Goal: Task Accomplishment & Management: Complete application form

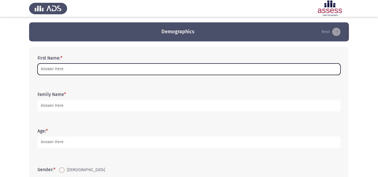
click at [73, 70] on input "First Name: *" at bounding box center [189, 69] width 303 height 11
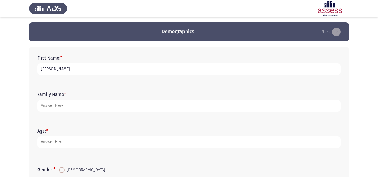
type input "[PERSON_NAME]"
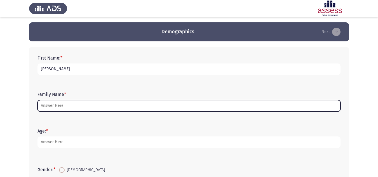
click at [69, 104] on input "Family Name *" at bounding box center [189, 105] width 303 height 11
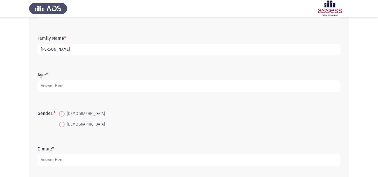
scroll to position [57, 0]
type input "[PERSON_NAME]"
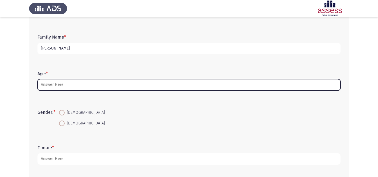
click at [83, 83] on input "Age: *" at bounding box center [189, 84] width 303 height 11
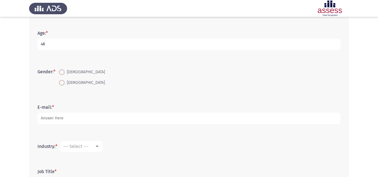
scroll to position [101, 0]
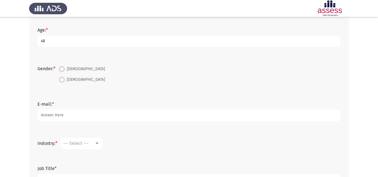
type input "48"
click at [65, 68] on span at bounding box center [62, 69] width 6 height 6
click at [65, 68] on input "[DEMOGRAPHIC_DATA]" at bounding box center [62, 69] width 6 height 6
radio input "true"
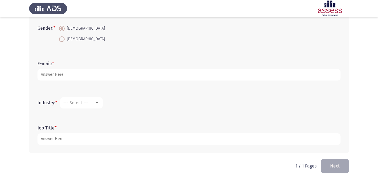
scroll to position [146, 0]
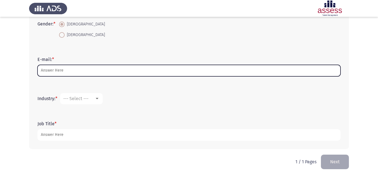
click at [71, 67] on input "E-mail: *" at bounding box center [189, 70] width 303 height 11
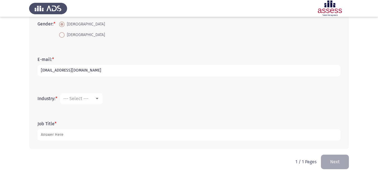
type input "[EMAIL_ADDRESS][DOMAIN_NAME]"
click at [96, 100] on div at bounding box center [97, 99] width 5 height 4
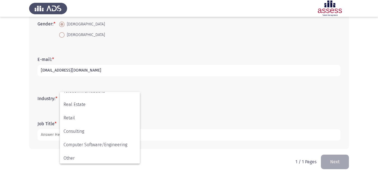
scroll to position [184, 0]
click at [125, 157] on span "Other" at bounding box center [100, 156] width 73 height 13
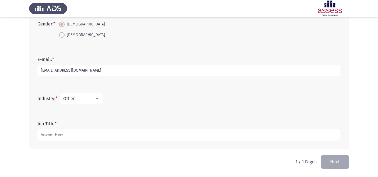
click at [99, 99] on div at bounding box center [97, 98] width 3 height 1
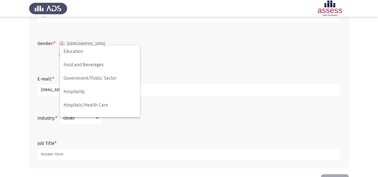
scroll to position [146, 0]
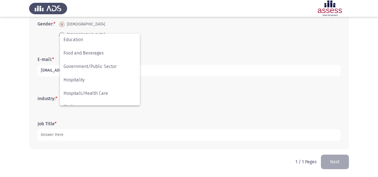
click at [360, 111] on div at bounding box center [189, 88] width 378 height 177
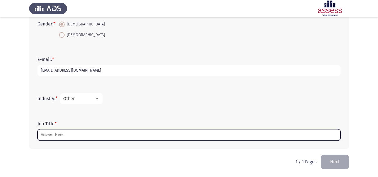
click at [87, 134] on input "Job Title *" at bounding box center [189, 134] width 303 height 11
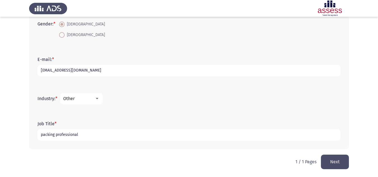
type input "packing professional"
click at [339, 165] on button "Next" at bounding box center [335, 162] width 28 height 14
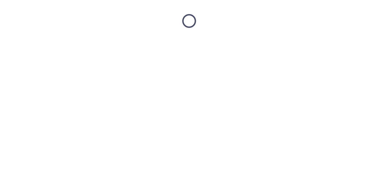
scroll to position [0, 0]
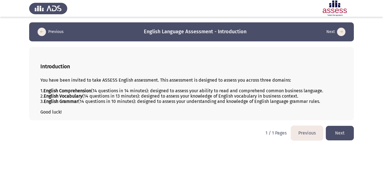
click at [349, 134] on button "Next" at bounding box center [339, 133] width 28 height 14
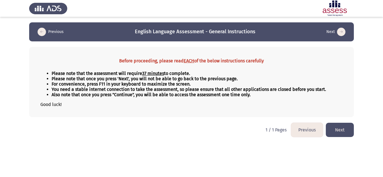
click at [348, 128] on button "Next" at bounding box center [339, 130] width 28 height 14
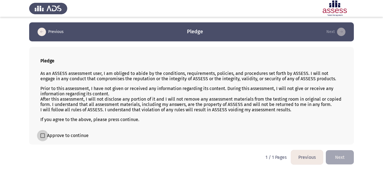
click at [42, 136] on span at bounding box center [42, 136] width 4 height 4
click at [42, 138] on input "Approve to continue" at bounding box center [42, 138] width 0 height 0
checkbox input "true"
click at [347, 156] on button "Next" at bounding box center [339, 157] width 28 height 14
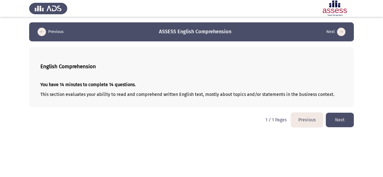
click at [343, 122] on button "Next" at bounding box center [339, 120] width 28 height 14
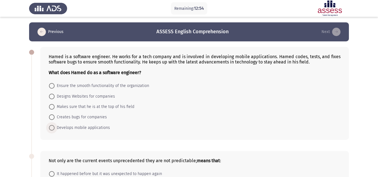
click at [50, 126] on span at bounding box center [52, 128] width 6 height 6
click at [50, 126] on input "Develops mobile applications" at bounding box center [52, 128] width 6 height 6
radio input "true"
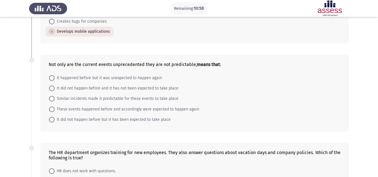
scroll to position [96, 0]
click at [51, 88] on span at bounding box center [52, 88] width 6 height 6
click at [51, 88] on input "It did not happen before and it has not been expected to take place" at bounding box center [52, 88] width 6 height 6
radio input "true"
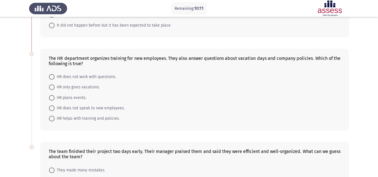
scroll to position [190, 0]
click at [53, 117] on span at bounding box center [52, 119] width 6 height 6
click at [53, 117] on input "HR helps with training and policies." at bounding box center [52, 119] width 6 height 6
radio input "true"
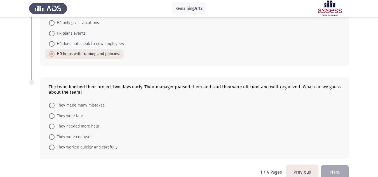
scroll to position [265, 0]
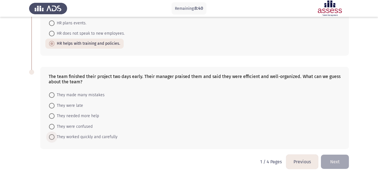
click at [52, 134] on span at bounding box center [52, 137] width 6 height 6
click at [52, 134] on input "They worked quickly and carefully" at bounding box center [52, 137] width 6 height 6
radio input "true"
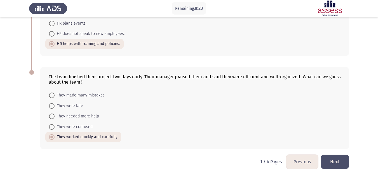
click at [343, 162] on button "Next" at bounding box center [335, 162] width 28 height 14
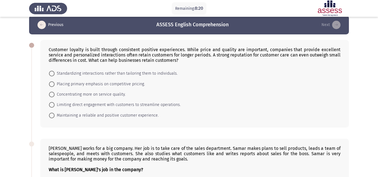
scroll to position [5, 0]
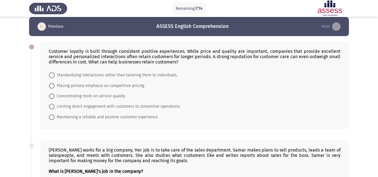
click at [52, 116] on span at bounding box center [52, 118] width 6 height 6
click at [52, 116] on input "Maintaining a reliable and positive customer experience." at bounding box center [52, 118] width 6 height 6
radio input "true"
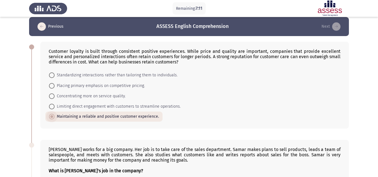
click at [52, 116] on span at bounding box center [51, 116] width 3 height 3
click at [52, 116] on input "Maintaining a reliable and positive customer experience." at bounding box center [52, 117] width 6 height 6
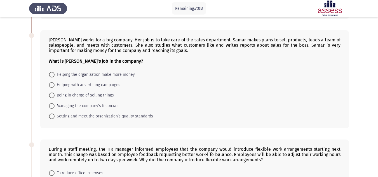
scroll to position [115, 0]
click at [53, 94] on span at bounding box center [52, 96] width 6 height 6
click at [53, 94] on input "Being in charge of selling things" at bounding box center [52, 96] width 6 height 6
radio input "true"
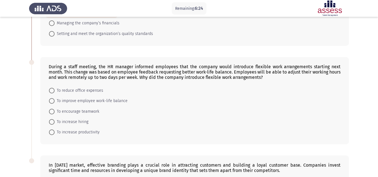
scroll to position [198, 0]
click at [50, 99] on span at bounding box center [52, 101] width 6 height 6
click at [50, 99] on input "To improve employee work-life balance" at bounding box center [52, 101] width 6 height 6
radio input "true"
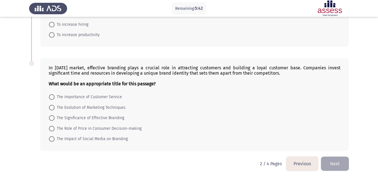
scroll to position [297, 0]
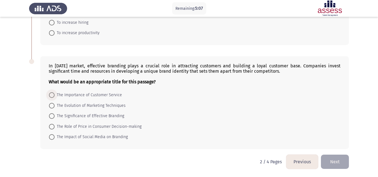
click at [80, 96] on span "The Importance of Customer Service" at bounding box center [89, 95] width 68 height 7
click at [55, 96] on input "The Importance of Customer Service" at bounding box center [52, 95] width 6 height 6
radio input "true"
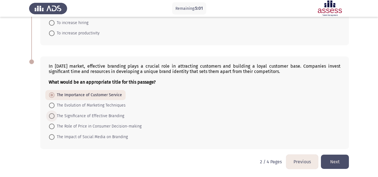
click at [50, 114] on span at bounding box center [52, 116] width 6 height 6
click at [50, 114] on input "The Significance of Effective Branding" at bounding box center [52, 116] width 6 height 6
radio input "true"
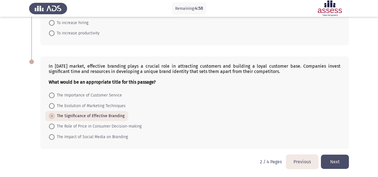
click at [338, 165] on button "Next" at bounding box center [335, 162] width 28 height 14
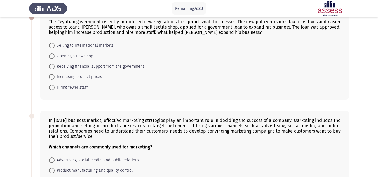
scroll to position [34, 0]
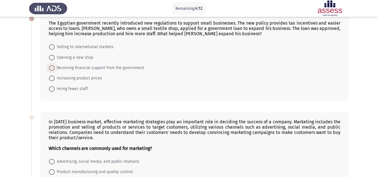
click at [50, 70] on span at bounding box center [52, 68] width 6 height 6
click at [50, 70] on input "Receiving financial support from the government" at bounding box center [52, 68] width 6 height 6
radio input "true"
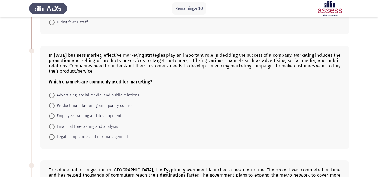
scroll to position [100, 0]
click at [53, 94] on span at bounding box center [52, 95] width 6 height 6
click at [53, 94] on input "Advertising, social media, and public relations" at bounding box center [52, 95] width 6 height 6
radio input "true"
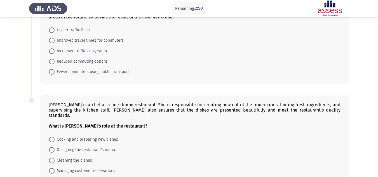
scroll to position [263, 0]
click at [50, 42] on span at bounding box center [52, 41] width 6 height 6
click at [50, 42] on input "Improved travel times for commuters" at bounding box center [52, 41] width 6 height 6
radio input "true"
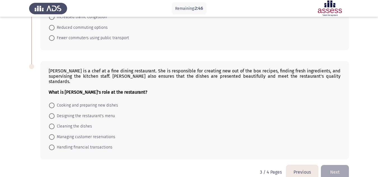
scroll to position [302, 0]
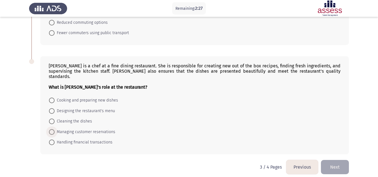
click at [68, 129] on span "Managing customer reservations" at bounding box center [85, 132] width 61 height 7
click at [55, 129] on input "Managing customer reservations" at bounding box center [52, 132] width 6 height 6
radio input "true"
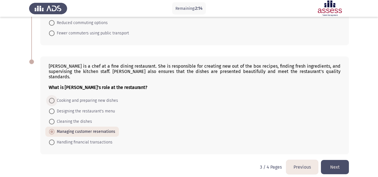
click at [52, 98] on span at bounding box center [52, 101] width 6 height 6
click at [52, 98] on input "Cooking and preparing new dishes" at bounding box center [52, 101] width 6 height 6
radio input "true"
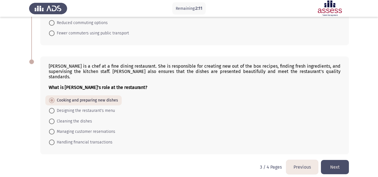
click at [334, 160] on button "Next" at bounding box center [335, 167] width 28 height 14
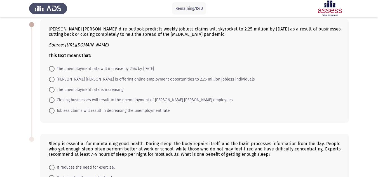
scroll to position [27, 0]
click at [51, 88] on span at bounding box center [52, 90] width 6 height 6
click at [51, 88] on input "The unemployment rate is increasing" at bounding box center [52, 90] width 6 height 6
radio input "true"
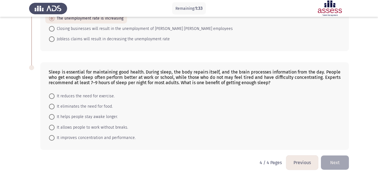
scroll to position [99, 0]
click at [49, 139] on span at bounding box center [52, 138] width 6 height 6
click at [49, 139] on input "It improves concentration and performance." at bounding box center [52, 138] width 6 height 6
radio input "true"
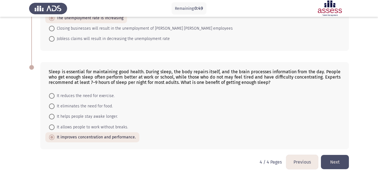
click at [344, 163] on button "Next" at bounding box center [335, 162] width 28 height 14
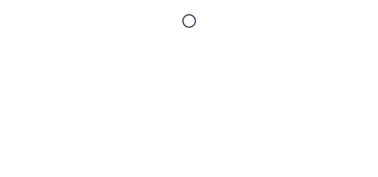
scroll to position [0, 0]
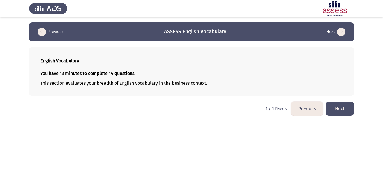
click at [340, 104] on button "Next" at bounding box center [339, 109] width 28 height 14
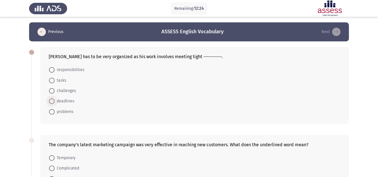
click at [52, 104] on span at bounding box center [52, 102] width 6 height 6
click at [52, 104] on input "deadlines" at bounding box center [52, 102] width 6 height 6
radio input "true"
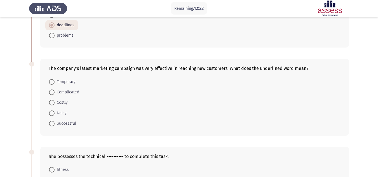
scroll to position [76, 0]
click at [53, 123] on span at bounding box center [52, 124] width 6 height 6
click at [53, 123] on input "Successful" at bounding box center [52, 124] width 6 height 6
radio input "true"
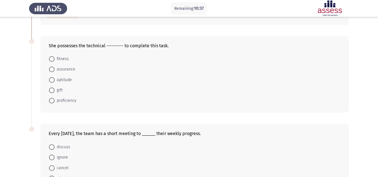
scroll to position [189, 0]
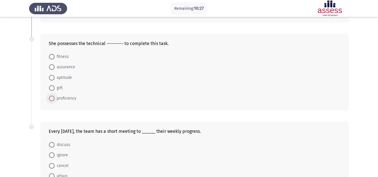
click at [52, 96] on span at bounding box center [52, 99] width 6 height 6
click at [52, 96] on input "proficiency" at bounding box center [52, 99] width 6 height 6
radio input "true"
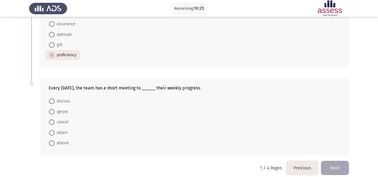
scroll to position [238, 0]
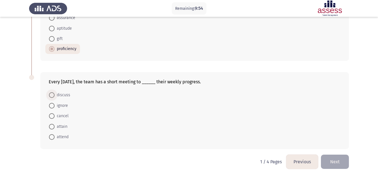
click at [52, 93] on span at bounding box center [52, 95] width 6 height 6
click at [52, 93] on input "discuss" at bounding box center [52, 95] width 6 height 6
radio input "true"
click at [340, 163] on button "Next" at bounding box center [335, 162] width 28 height 14
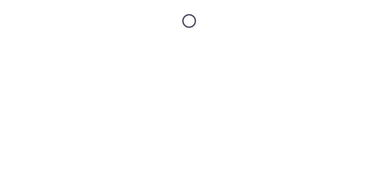
scroll to position [0, 0]
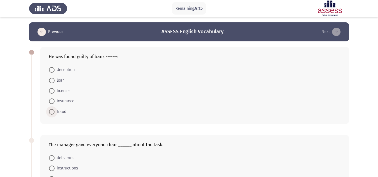
click at [52, 111] on span at bounding box center [52, 112] width 6 height 6
click at [52, 111] on input "fraud" at bounding box center [52, 112] width 6 height 6
radio input "true"
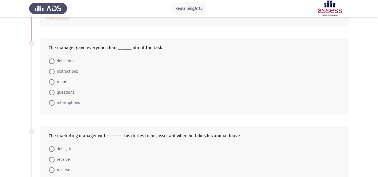
scroll to position [97, 0]
click at [71, 75] on mat-radio-button "instructions" at bounding box center [63, 71] width 36 height 10
click at [52, 69] on span at bounding box center [52, 72] width 6 height 6
click at [52, 69] on input "instructions" at bounding box center [52, 72] width 6 height 6
radio input "true"
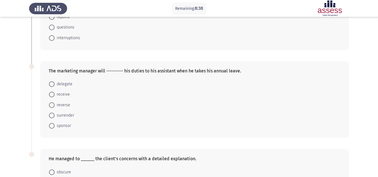
scroll to position [162, 0]
click at [53, 82] on span at bounding box center [52, 84] width 6 height 6
click at [53, 82] on input "delegate" at bounding box center [52, 84] width 6 height 6
radio input "true"
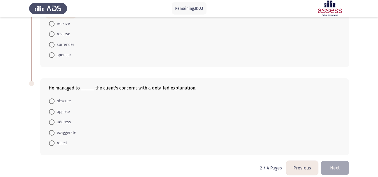
scroll to position [238, 0]
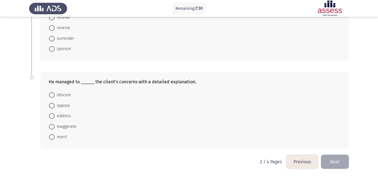
click at [54, 116] on span at bounding box center [52, 116] width 6 height 6
click at [54, 116] on input "address" at bounding box center [52, 116] width 6 height 6
radio input "true"
click at [340, 164] on button "Next" at bounding box center [335, 162] width 28 height 14
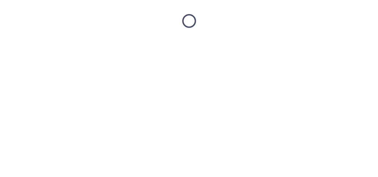
scroll to position [0, 0]
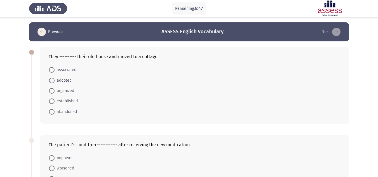
click at [49, 112] on mat-radio-button "abandoned" at bounding box center [62, 111] width 35 height 10
click at [51, 112] on span at bounding box center [52, 112] width 6 height 6
click at [51, 112] on input "abandoned" at bounding box center [52, 112] width 6 height 6
radio input "true"
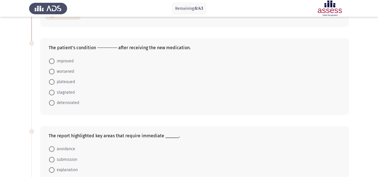
scroll to position [97, 0]
click at [51, 59] on span at bounding box center [52, 61] width 6 height 6
click at [51, 59] on input "improved" at bounding box center [52, 61] width 6 height 6
radio input "true"
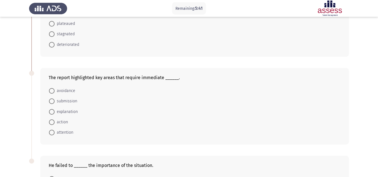
scroll to position [157, 0]
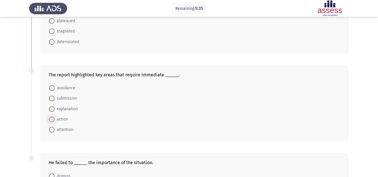
click at [52, 120] on span at bounding box center [52, 120] width 0 height 0
click at [52, 119] on input "action" at bounding box center [52, 120] width 6 height 6
radio input "true"
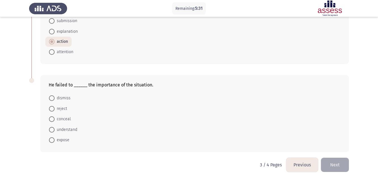
scroll to position [235, 0]
click at [50, 129] on span at bounding box center [52, 130] width 6 height 6
click at [50, 129] on input "understand" at bounding box center [52, 130] width 6 height 6
radio input "true"
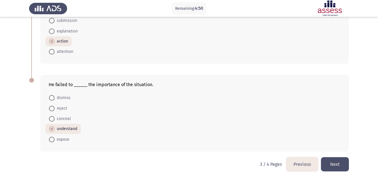
click at [335, 162] on button "Next" at bounding box center [335, 164] width 28 height 14
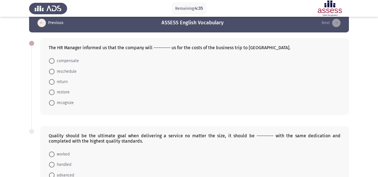
scroll to position [0, 0]
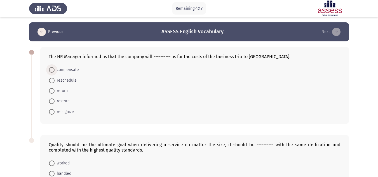
click at [51, 69] on span at bounding box center [52, 70] width 6 height 6
click at [51, 69] on input "compensate" at bounding box center [52, 70] width 6 height 6
radio input "true"
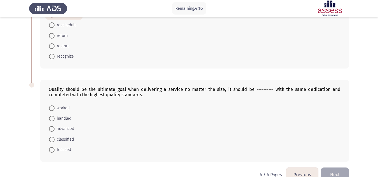
scroll to position [68, 0]
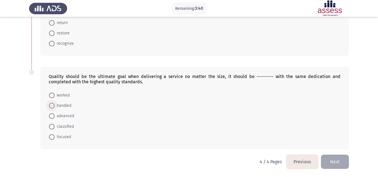
click at [49, 104] on span at bounding box center [52, 106] width 6 height 6
click at [49, 104] on input "handled" at bounding box center [52, 106] width 6 height 6
radio input "true"
click at [334, 160] on button "Next" at bounding box center [335, 162] width 28 height 14
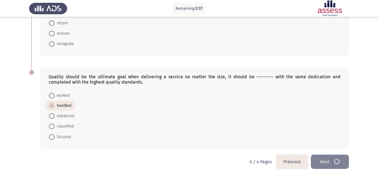
scroll to position [0, 0]
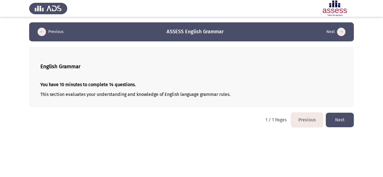
click at [336, 115] on button "Next" at bounding box center [339, 120] width 28 height 14
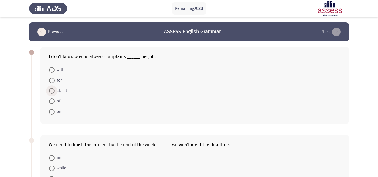
click at [54, 90] on span at bounding box center [52, 91] width 6 height 6
click at [54, 90] on input "about" at bounding box center [52, 91] width 6 height 6
radio input "true"
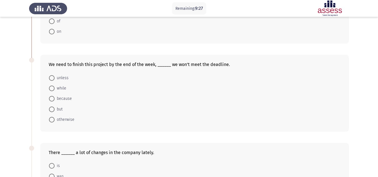
scroll to position [80, 0]
click at [51, 120] on span at bounding box center [52, 120] width 6 height 6
click at [51, 120] on input "otherwise" at bounding box center [52, 120] width 6 height 6
radio input "true"
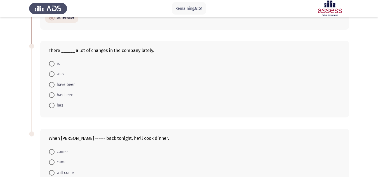
scroll to position [182, 0]
click at [53, 85] on span at bounding box center [52, 85] width 6 height 6
click at [53, 85] on input "have been" at bounding box center [52, 85] width 6 height 6
radio input "true"
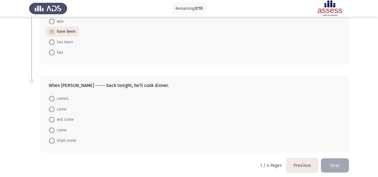
scroll to position [238, 0]
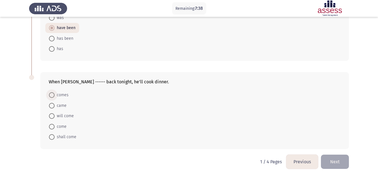
click at [52, 95] on span at bounding box center [52, 95] width 6 height 6
click at [52, 95] on input "comes" at bounding box center [52, 95] width 6 height 6
radio input "true"
click at [343, 162] on button "Next" at bounding box center [335, 162] width 28 height 14
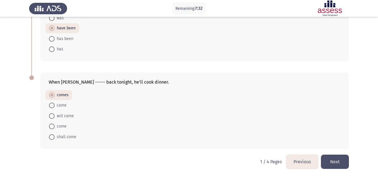
scroll to position [0, 0]
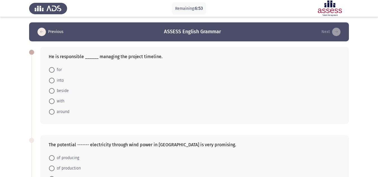
click at [50, 68] on span at bounding box center [52, 70] width 6 height 6
click at [50, 68] on input "for" at bounding box center [52, 70] width 6 height 6
radio input "true"
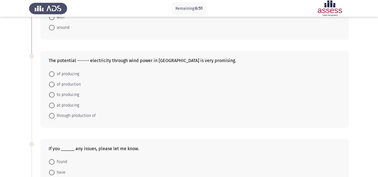
scroll to position [84, 0]
click at [53, 85] on span at bounding box center [52, 84] width 6 height 6
click at [53, 85] on input "of production" at bounding box center [52, 84] width 6 height 6
radio input "true"
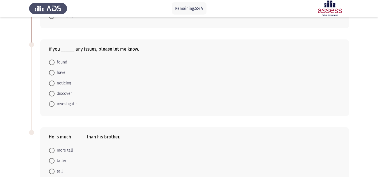
scroll to position [183, 0]
click at [51, 72] on span at bounding box center [52, 73] width 6 height 6
click at [51, 72] on input "have" at bounding box center [52, 73] width 6 height 6
radio input "true"
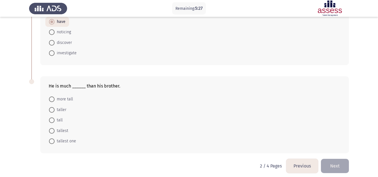
scroll to position [238, 0]
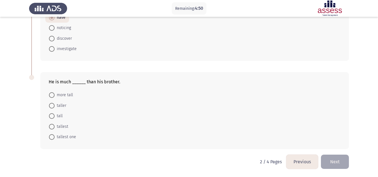
click at [51, 106] on span at bounding box center [52, 106] width 6 height 6
click at [51, 106] on input "taller" at bounding box center [52, 106] width 6 height 6
radio input "true"
click at [334, 161] on button "Next" at bounding box center [335, 162] width 28 height 14
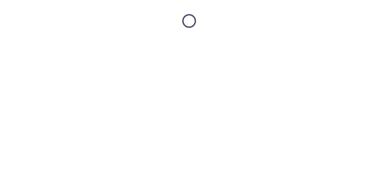
scroll to position [0, 0]
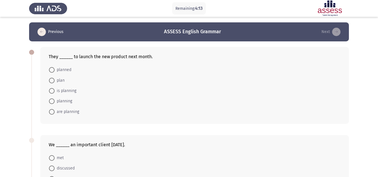
click at [50, 114] on span at bounding box center [52, 112] width 6 height 6
click at [50, 114] on input "are planning" at bounding box center [52, 112] width 6 height 6
radio input "true"
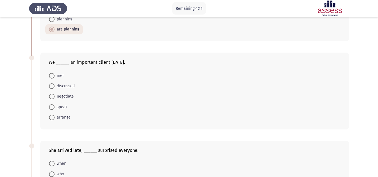
scroll to position [86, 0]
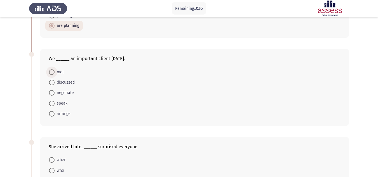
click at [51, 71] on span at bounding box center [52, 72] width 6 height 6
click at [51, 71] on input "met" at bounding box center [52, 72] width 6 height 6
radio input "true"
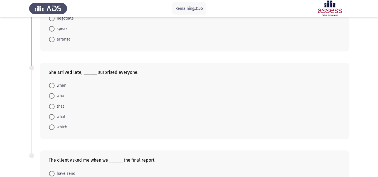
scroll to position [160, 0]
click at [52, 124] on span at bounding box center [52, 127] width 6 height 6
click at [52, 124] on input "which" at bounding box center [52, 127] width 6 height 6
radio input "true"
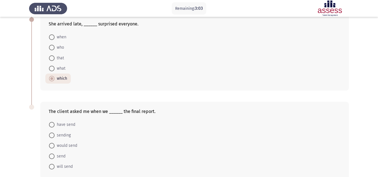
scroll to position [238, 0]
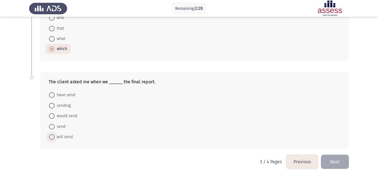
click at [51, 135] on span at bounding box center [52, 137] width 6 height 6
click at [51, 135] on input "will send" at bounding box center [52, 137] width 6 height 6
radio input "true"
click at [338, 159] on button "Next" at bounding box center [335, 162] width 28 height 14
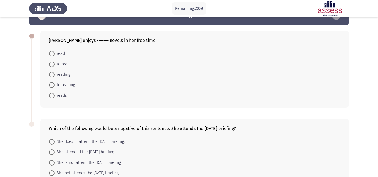
scroll to position [0, 0]
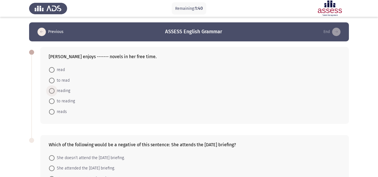
click at [51, 89] on span at bounding box center [52, 91] width 6 height 6
click at [51, 89] on input "reading" at bounding box center [52, 91] width 6 height 6
radio input "true"
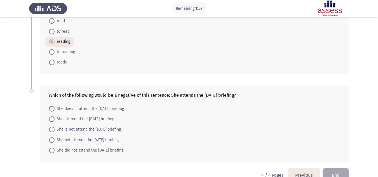
scroll to position [62, 0]
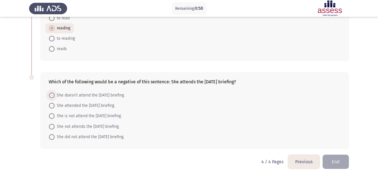
click at [54, 95] on span at bounding box center [52, 96] width 6 height 6
click at [54, 95] on input "She doesn’t attend the [DATE] briefing." at bounding box center [52, 96] width 6 height 6
radio input "true"
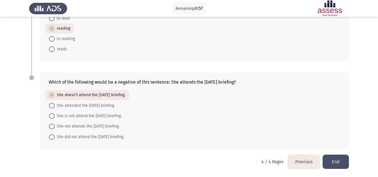
click at [338, 163] on button "End" at bounding box center [336, 162] width 26 height 14
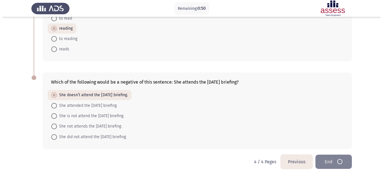
scroll to position [0, 0]
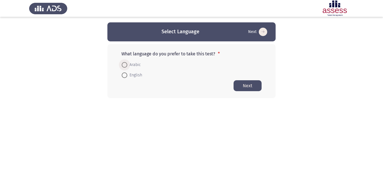
click at [126, 64] on span at bounding box center [125, 65] width 6 height 6
click at [126, 64] on input "Arabic" at bounding box center [125, 65] width 6 height 6
radio input "true"
click at [252, 83] on button "Next" at bounding box center [247, 85] width 28 height 11
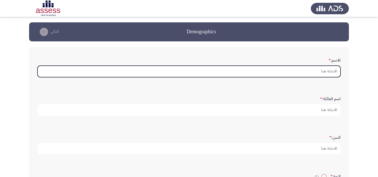
click at [311, 66] on input "الاسم: *" at bounding box center [189, 71] width 303 height 11
type input "p"
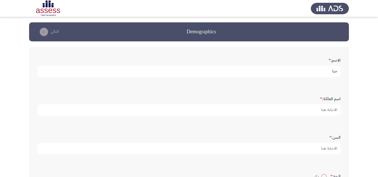
type input "حنا"
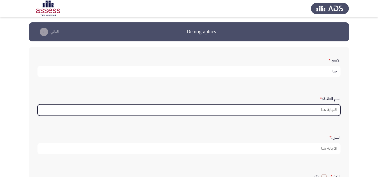
click at [333, 111] on input "اسم العائلة: *" at bounding box center [189, 109] width 303 height 11
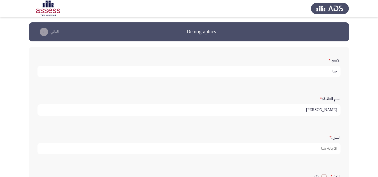
scroll to position [1, 0]
type input "يوسف"
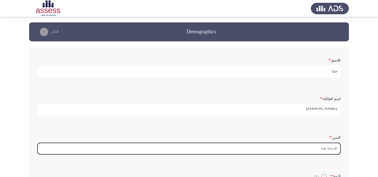
scroll to position [0, 0]
click at [333, 148] on input "السن: *" at bounding box center [189, 148] width 303 height 11
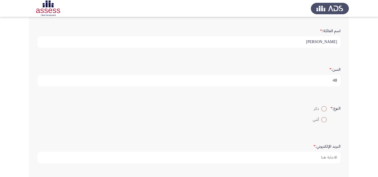
scroll to position [69, 0]
type input "48"
click at [354, 130] on app-assessment-container "Demographics التالي الاسم: * حنا اسم العائلة: * يوسف السن: * 48 النوع: * ذكر أن…" at bounding box center [189, 99] width 378 height 290
click at [322, 109] on span at bounding box center [325, 108] width 6 height 6
click at [322, 109] on input "ذكر" at bounding box center [325, 108] width 6 height 6
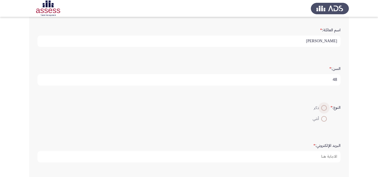
radio input "true"
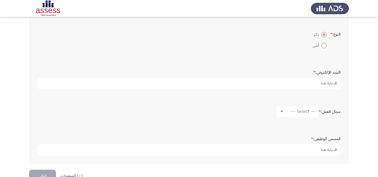
scroll to position [143, 0]
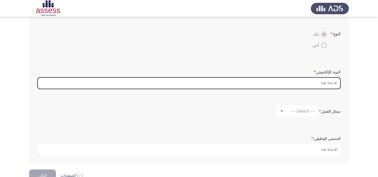
click at [324, 81] on input "البريد الإلكتروني: *" at bounding box center [189, 83] width 303 height 11
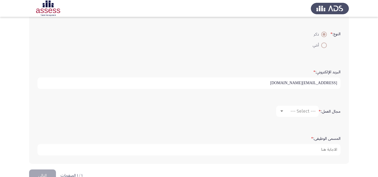
type input "[EMAIL_ADDRESS][DOMAIN_NAME]"
click at [295, 113] on span "--- Select ---" at bounding box center [303, 111] width 25 height 5
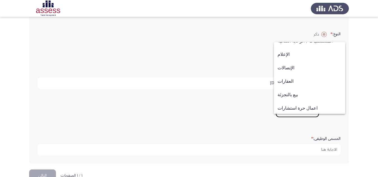
scroll to position [184, 0]
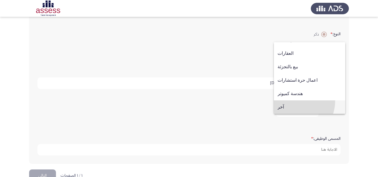
click at [292, 101] on span "آخر" at bounding box center [310, 107] width 64 height 13
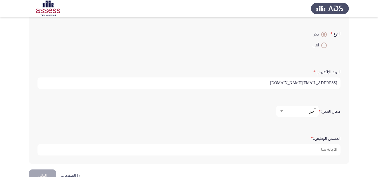
scroll to position [157, 0]
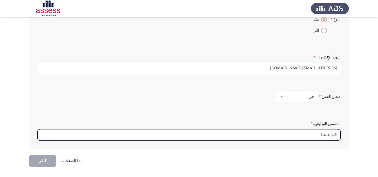
click at [307, 135] on input "المسمى الوظيفى: *" at bounding box center [189, 134] width 303 height 11
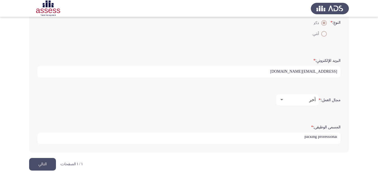
scroll to position [152, 0]
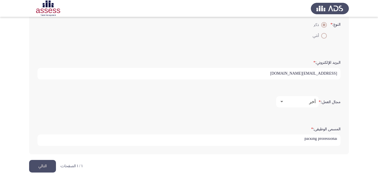
type input "packing professional"
click at [50, 166] on button "التالي" at bounding box center [42, 166] width 27 height 13
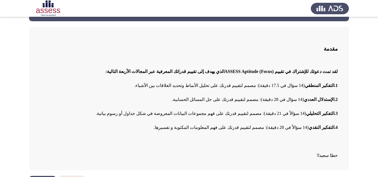
scroll to position [37, 0]
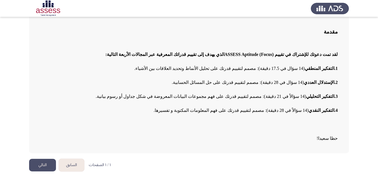
click at [37, 166] on button "التالي" at bounding box center [42, 165] width 27 height 13
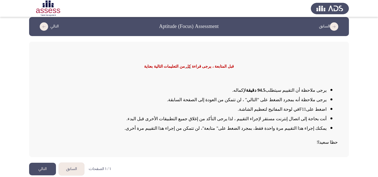
scroll to position [9, 0]
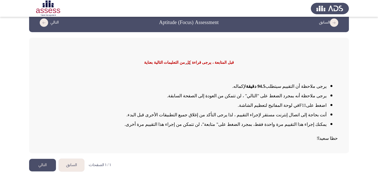
click at [48, 164] on button "التالي" at bounding box center [42, 165] width 27 height 13
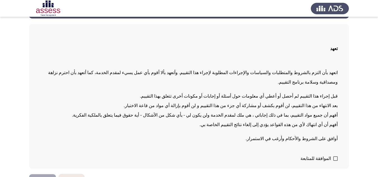
scroll to position [29, 0]
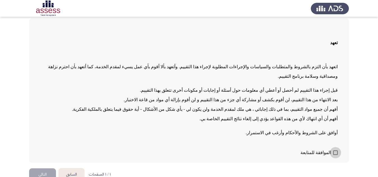
click at [336, 151] on span at bounding box center [336, 153] width 4 height 4
click at [336, 155] on input "الموافقة للمتابعة" at bounding box center [336, 155] width 0 height 0
checkbox input "true"
click at [46, 169] on button "التالي" at bounding box center [42, 175] width 27 height 13
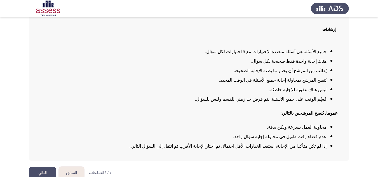
scroll to position [48, 0]
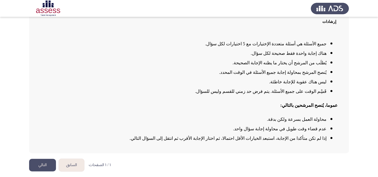
click at [42, 163] on button "التالي" at bounding box center [42, 165] width 27 height 13
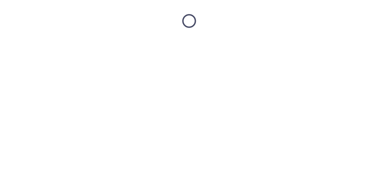
scroll to position [0, 0]
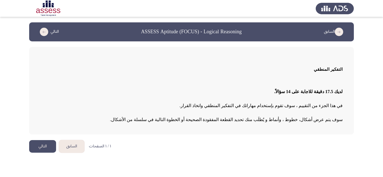
click at [40, 146] on button "التالي" at bounding box center [42, 146] width 27 height 13
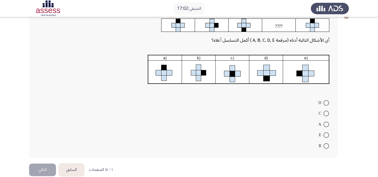
scroll to position [36, 0]
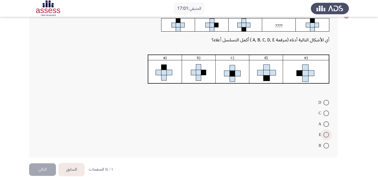
click at [325, 135] on span at bounding box center [327, 135] width 6 height 6
click at [325, 135] on input "E" at bounding box center [327, 135] width 6 height 6
radio input "true"
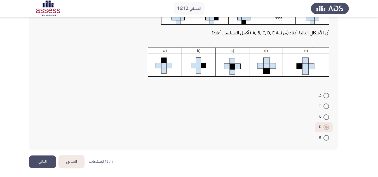
scroll to position [44, 0]
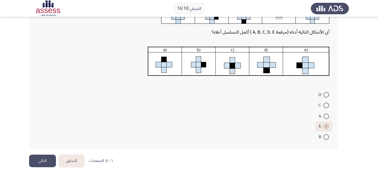
click at [39, 161] on button "التالي" at bounding box center [42, 161] width 27 height 13
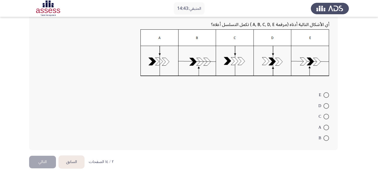
scroll to position [68, 0]
click at [327, 93] on span at bounding box center [327, 95] width 6 height 6
click at [327, 93] on input "E" at bounding box center [327, 95] width 6 height 6
radio input "true"
click at [49, 160] on button "التالي" at bounding box center [42, 161] width 27 height 13
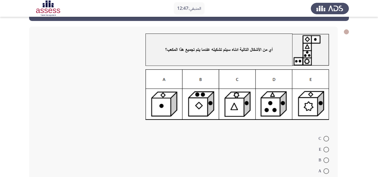
scroll to position [21, 0]
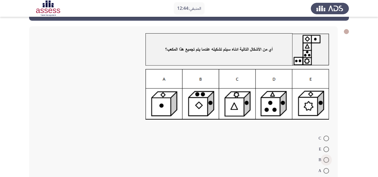
click at [325, 160] on span at bounding box center [327, 160] width 6 height 6
click at [325, 160] on input "B" at bounding box center [327, 160] width 6 height 6
radio input "true"
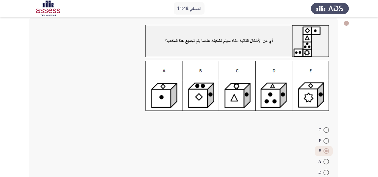
scroll to position [29, 0]
click at [326, 142] on span at bounding box center [327, 141] width 6 height 6
click at [326, 142] on input "E" at bounding box center [327, 141] width 6 height 6
radio input "true"
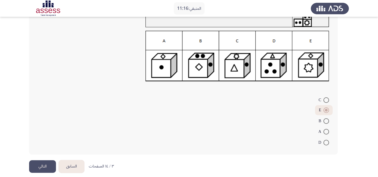
scroll to position [65, 0]
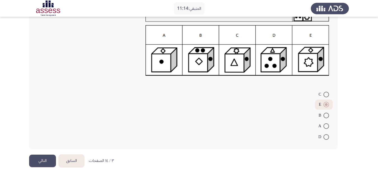
click at [48, 157] on button "التالي" at bounding box center [42, 161] width 27 height 13
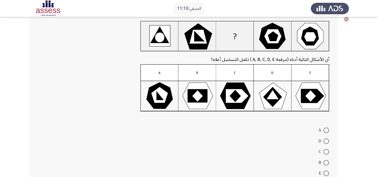
scroll to position [33, 0]
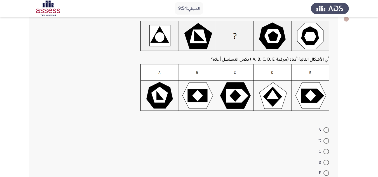
click at [323, 151] on span "C" at bounding box center [321, 151] width 5 height 7
click at [324, 151] on input "C" at bounding box center [327, 152] width 6 height 6
radio input "true"
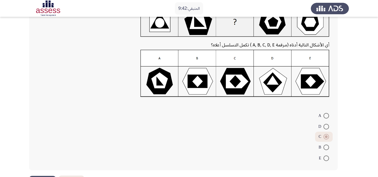
scroll to position [69, 0]
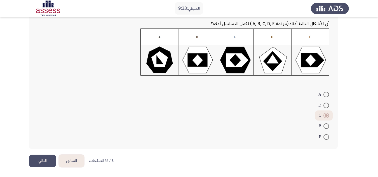
click at [42, 164] on button "التالي" at bounding box center [42, 161] width 27 height 13
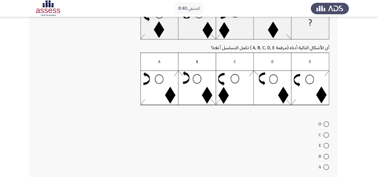
scroll to position [49, 0]
click at [328, 145] on span at bounding box center [327, 146] width 6 height 6
click at [328, 145] on input "E" at bounding box center [327, 146] width 6 height 6
radio input "true"
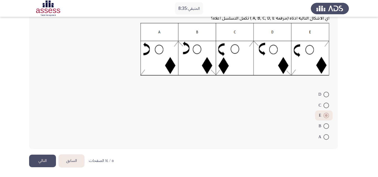
click at [44, 164] on button "التالي" at bounding box center [42, 161] width 27 height 13
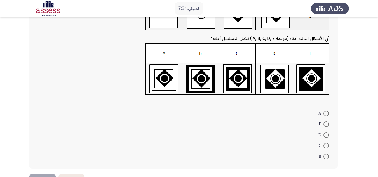
scroll to position [56, 0]
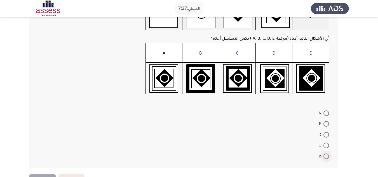
click at [326, 155] on span at bounding box center [327, 157] width 6 height 6
click at [326, 155] on input "B" at bounding box center [327, 157] width 6 height 6
radio input "true"
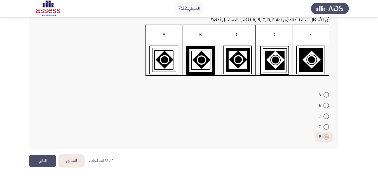
click at [47, 161] on button "التالي" at bounding box center [42, 161] width 27 height 13
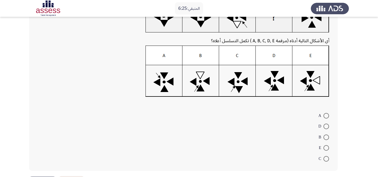
scroll to position [54, 0]
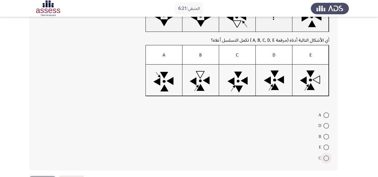
click at [326, 156] on span at bounding box center [327, 159] width 6 height 6
click at [326, 156] on input "C" at bounding box center [327, 159] width 6 height 6
radio input "true"
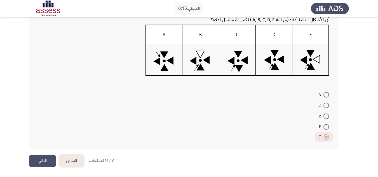
click at [43, 159] on button "التالي" at bounding box center [42, 161] width 27 height 13
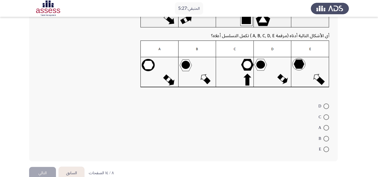
scroll to position [57, 0]
click at [327, 107] on span at bounding box center [327, 106] width 6 height 6
click at [327, 107] on input "D" at bounding box center [327, 106] width 6 height 6
radio input "true"
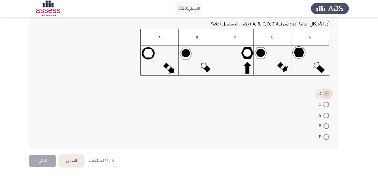
click at [327, 91] on span at bounding box center [327, 94] width 6 height 6
click at [327, 91] on input "D" at bounding box center [327, 94] width 6 height 6
click at [327, 91] on span at bounding box center [327, 94] width 6 height 6
click at [327, 91] on input "D" at bounding box center [327, 94] width 6 height 6
click at [324, 103] on span at bounding box center [327, 105] width 6 height 6
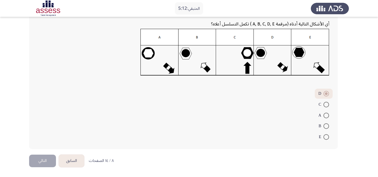
click at [324, 103] on input "C" at bounding box center [327, 105] width 6 height 6
radio input "true"
click at [325, 95] on span at bounding box center [327, 95] width 6 height 6
click at [325, 95] on input "D" at bounding box center [327, 95] width 6 height 6
radio input "true"
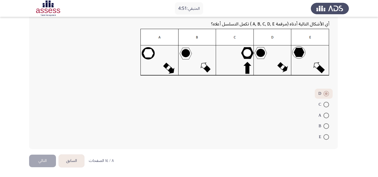
click at [324, 92] on span at bounding box center [327, 94] width 6 height 6
click at [324, 92] on input "D" at bounding box center [327, 94] width 6 height 6
click at [325, 103] on span at bounding box center [327, 105] width 6 height 6
click at [325, 103] on input "C" at bounding box center [327, 105] width 6 height 6
radio input "true"
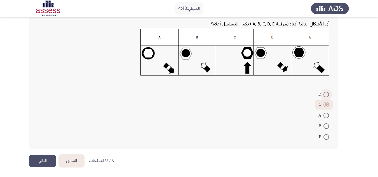
click at [327, 95] on span at bounding box center [327, 95] width 6 height 6
click at [327, 95] on input "D" at bounding box center [327, 95] width 6 height 6
radio input "true"
click at [38, 160] on button "التالي" at bounding box center [42, 161] width 27 height 13
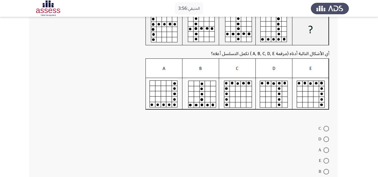
scroll to position [41, 0]
click at [324, 129] on span at bounding box center [327, 129] width 6 height 6
click at [324, 129] on input "C" at bounding box center [327, 129] width 6 height 6
radio input "true"
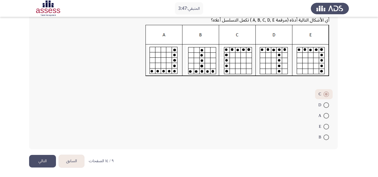
scroll to position [75, 0]
click at [36, 158] on button "التالي" at bounding box center [42, 161] width 27 height 13
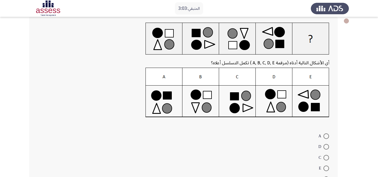
scroll to position [32, 0]
click at [327, 133] on span at bounding box center [327, 136] width 6 height 6
click at [327, 133] on input "A" at bounding box center [327, 136] width 6 height 6
radio input "true"
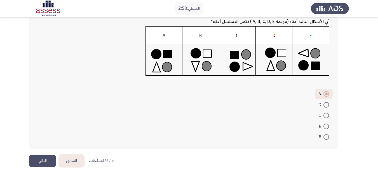
click at [47, 163] on button "التالي" at bounding box center [42, 161] width 27 height 13
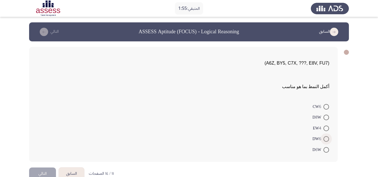
click at [327, 140] on span at bounding box center [327, 139] width 6 height 6
click at [327, 140] on input "DW6" at bounding box center [327, 139] width 6 height 6
radio input "true"
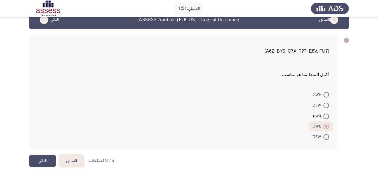
click at [44, 157] on button "التالي" at bounding box center [42, 161] width 27 height 13
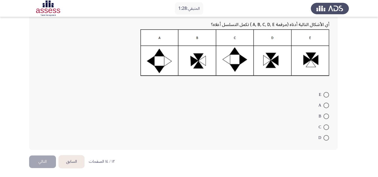
scroll to position [68, 0]
click at [325, 125] on span at bounding box center [327, 127] width 6 height 6
click at [325, 125] on input "C" at bounding box center [327, 127] width 6 height 6
radio input "true"
click at [42, 156] on button "التالي" at bounding box center [42, 161] width 27 height 13
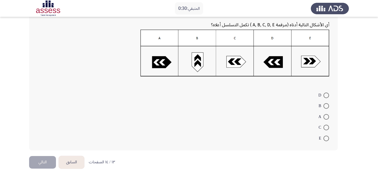
scroll to position [73, 0]
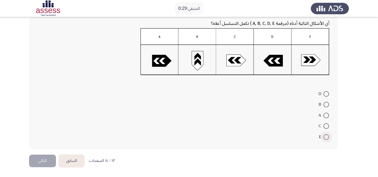
click at [329, 138] on span at bounding box center [327, 137] width 6 height 6
click at [329, 138] on input "E" at bounding box center [327, 137] width 6 height 6
radio input "true"
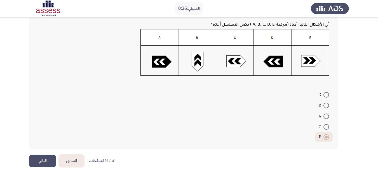
click at [45, 163] on button "التالي" at bounding box center [42, 161] width 27 height 13
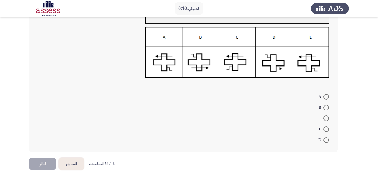
scroll to position [66, 0]
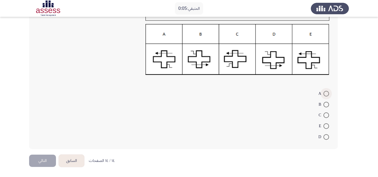
click at [326, 93] on span at bounding box center [327, 94] width 6 height 6
click at [326, 93] on input "A" at bounding box center [327, 94] width 6 height 6
radio input "true"
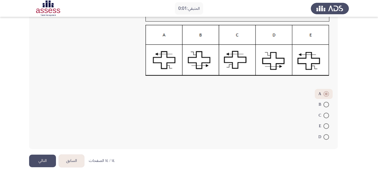
click at [43, 160] on button "التالي" at bounding box center [42, 161] width 27 height 13
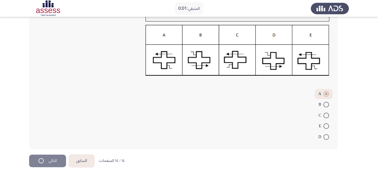
scroll to position [0, 0]
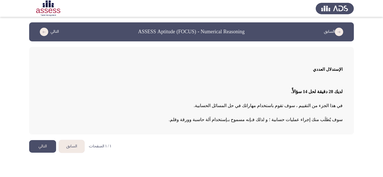
click at [47, 146] on button "التالي" at bounding box center [42, 146] width 27 height 13
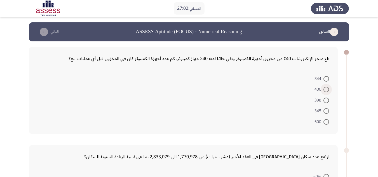
click at [327, 87] on span at bounding box center [327, 90] width 6 height 6
click at [327, 87] on input "400" at bounding box center [327, 90] width 6 height 6
radio input "true"
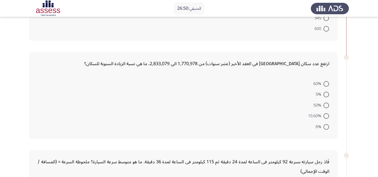
scroll to position [93, 0]
click at [327, 81] on span at bounding box center [327, 84] width 6 height 6
click at [327, 81] on input "60%" at bounding box center [327, 84] width 6 height 6
radio input "true"
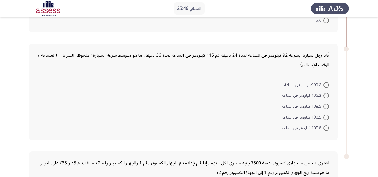
scroll to position [199, 0]
click at [326, 93] on span at bounding box center [327, 96] width 6 height 6
click at [326, 93] on input "105.3 كيلومتر في الساعة" at bounding box center [327, 96] width 6 height 6
radio input "true"
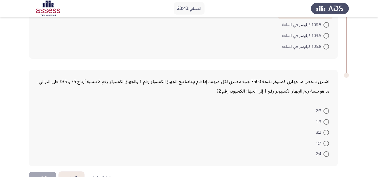
scroll to position [296, 0]
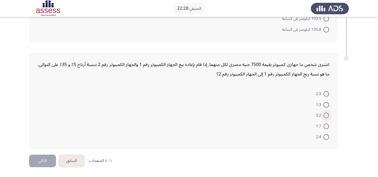
click at [325, 117] on span at bounding box center [327, 116] width 6 height 6
click at [325, 117] on input "3:2" at bounding box center [327, 116] width 6 height 6
radio input "true"
click at [43, 163] on button "التالي" at bounding box center [42, 161] width 27 height 13
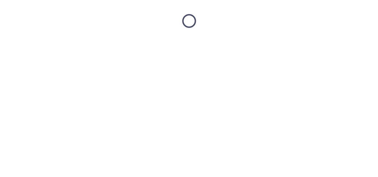
scroll to position [0, 0]
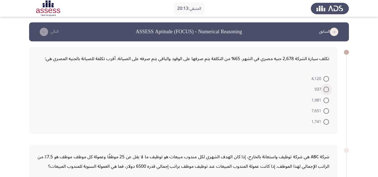
click at [326, 89] on span at bounding box center [327, 90] width 6 height 6
click at [326, 89] on input "937" at bounding box center [327, 90] width 6 height 6
radio input "true"
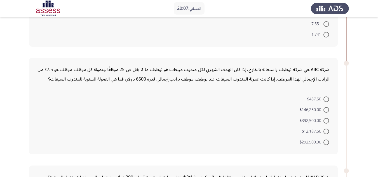
scroll to position [86, 0]
click at [327, 99] on span at bounding box center [327, 100] width 6 height 6
click at [327, 99] on input "$487.50" at bounding box center [327, 100] width 6 height 6
radio input "true"
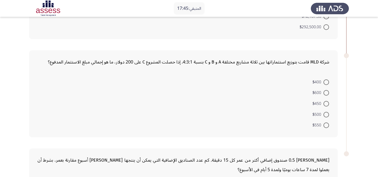
scroll to position [201, 0]
click at [326, 81] on span at bounding box center [327, 82] width 6 height 6
click at [326, 81] on input "$400" at bounding box center [327, 82] width 6 height 6
radio input "true"
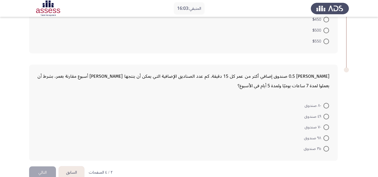
scroll to position [296, 0]
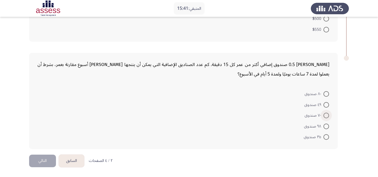
click at [328, 117] on span at bounding box center [327, 116] width 6 height 6
click at [328, 117] on input "٧٠ صندوق" at bounding box center [327, 116] width 6 height 6
radio input "true"
click at [40, 162] on button "التالي" at bounding box center [42, 161] width 27 height 13
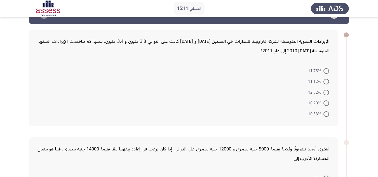
scroll to position [18, 0]
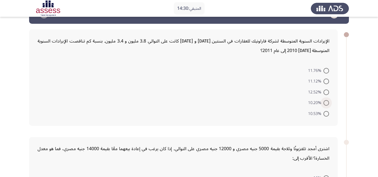
click at [325, 100] on label "10.20%" at bounding box center [318, 103] width 21 height 7
click at [325, 100] on input "10.20%" at bounding box center [327, 103] width 6 height 6
radio input "true"
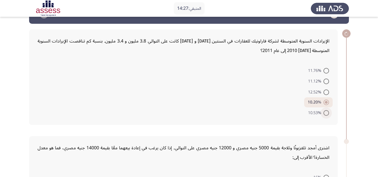
click at [325, 112] on span at bounding box center [327, 113] width 6 height 6
click at [325, 112] on input "10.53%" at bounding box center [327, 113] width 6 height 6
radio input "true"
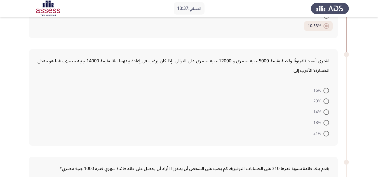
scroll to position [105, 0]
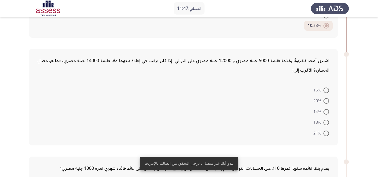
click at [260, 100] on form "16% 20% 14% 18% 21%" at bounding box center [184, 112] width 292 height 54
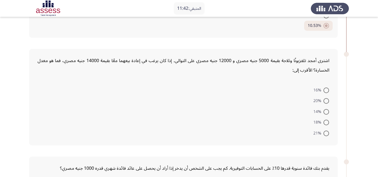
click at [325, 122] on span at bounding box center [327, 123] width 6 height 6
click at [325, 122] on input "18%" at bounding box center [327, 123] width 6 height 6
radio input "true"
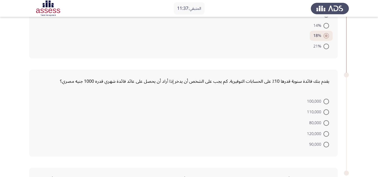
scroll to position [192, 0]
click at [324, 135] on span at bounding box center [327, 134] width 6 height 6
click at [324, 135] on input "120,000" at bounding box center [327, 134] width 6 height 6
radio input "true"
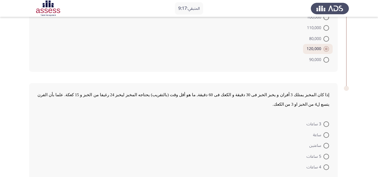
scroll to position [276, 0]
click at [326, 121] on span at bounding box center [327, 124] width 6 height 6
click at [326, 121] on input "3 ساعات" at bounding box center [327, 124] width 6 height 6
radio input "true"
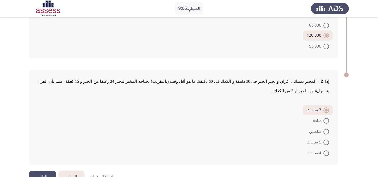
scroll to position [296, 0]
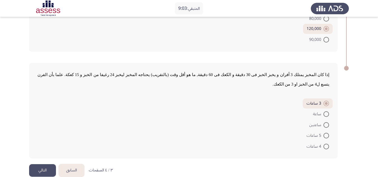
click at [41, 164] on button "التالي" at bounding box center [42, 170] width 27 height 13
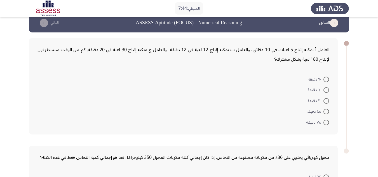
scroll to position [0, 0]
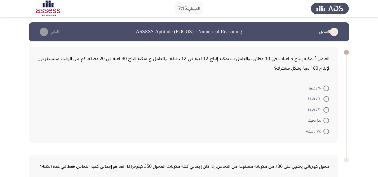
click at [327, 98] on span at bounding box center [327, 99] width 6 height 6
click at [327, 98] on input "٦٠ دقيقة" at bounding box center [327, 99] width 6 height 6
radio input "true"
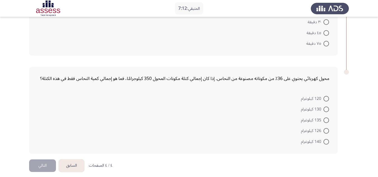
scroll to position [92, 0]
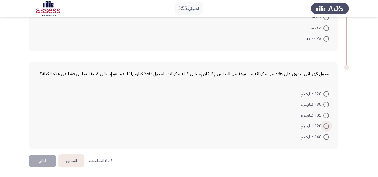
click at [325, 125] on span at bounding box center [327, 127] width 6 height 6
click at [325, 125] on input "126 كيلوغرام" at bounding box center [327, 127] width 6 height 6
radio input "true"
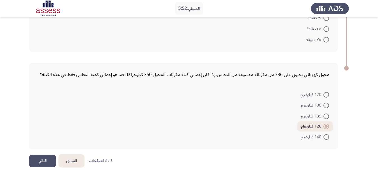
click at [44, 158] on button "التالي" at bounding box center [42, 161] width 27 height 13
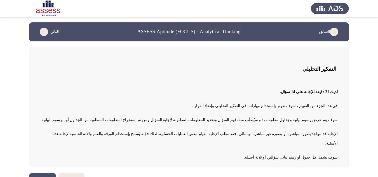
scroll to position [5, 0]
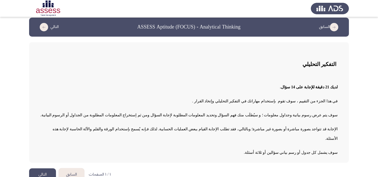
click at [45, 169] on button "التالي" at bounding box center [42, 175] width 27 height 13
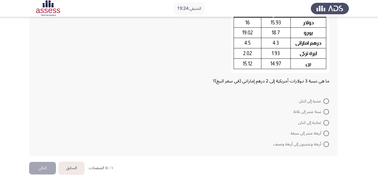
scroll to position [61, 0]
click at [327, 111] on span at bounding box center [327, 112] width 6 height 6
click at [327, 111] on input "ستة عشر إلى ثلاثة" at bounding box center [327, 112] width 6 height 6
radio input "true"
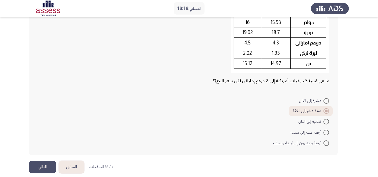
click at [46, 163] on button "التالي" at bounding box center [42, 167] width 27 height 13
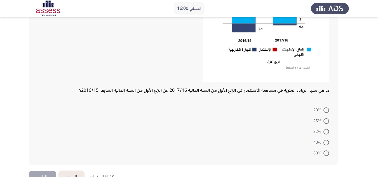
scroll to position [97, 0]
click at [327, 155] on span at bounding box center [327, 153] width 6 height 6
click at [327, 155] on input "80%" at bounding box center [327, 153] width 6 height 6
radio input "true"
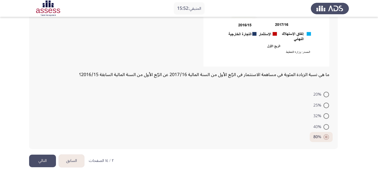
click at [45, 163] on button "التالي" at bounding box center [42, 161] width 27 height 13
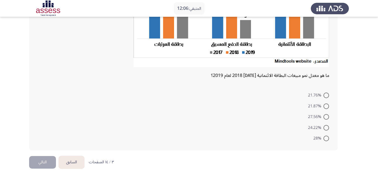
scroll to position [102, 0]
click at [327, 105] on span at bounding box center [327, 107] width 6 height 6
click at [327, 105] on input "21.87%" at bounding box center [327, 107] width 6 height 6
radio input "true"
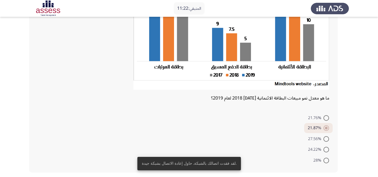
scroll to position [103, 0]
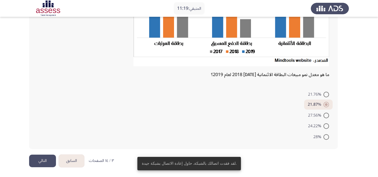
click at [48, 162] on button "التالي" at bounding box center [42, 161] width 27 height 13
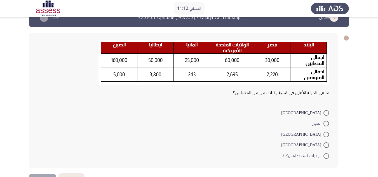
scroll to position [10, 0]
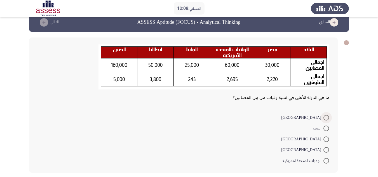
click at [326, 116] on span at bounding box center [327, 118] width 6 height 6
click at [326, 116] on input "إيطاليا" at bounding box center [327, 118] width 6 height 6
radio input "true"
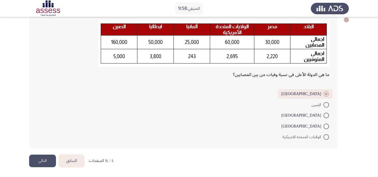
click at [44, 163] on button "التالي" at bounding box center [42, 161] width 27 height 13
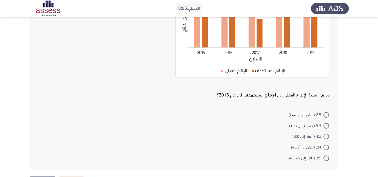
scroll to position [80, 0]
click at [324, 117] on span at bounding box center [327, 115] width 6 height 6
click at [324, 117] on input "2:5 (اثنان إلى خمسة)" at bounding box center [327, 115] width 6 height 6
radio input "true"
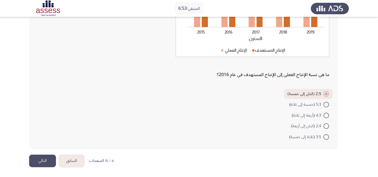
click at [45, 163] on button "التالي" at bounding box center [42, 161] width 27 height 13
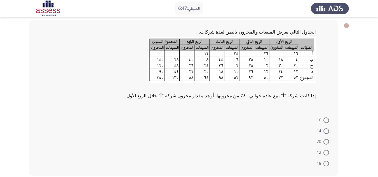
scroll to position [27, 0]
click at [327, 141] on span at bounding box center [327, 142] width 6 height 6
click at [327, 141] on input "20" at bounding box center [327, 142] width 6 height 6
radio input "true"
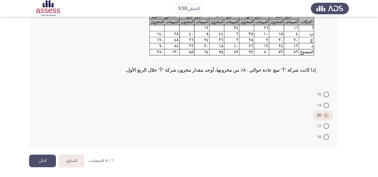
click at [48, 159] on button "التالي" at bounding box center [42, 161] width 27 height 13
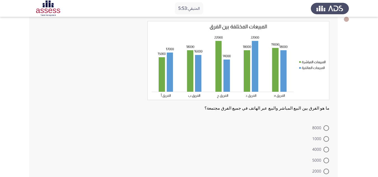
scroll to position [33, 0]
click at [325, 158] on span at bounding box center [327, 161] width 6 height 6
click at [325, 158] on input "5000" at bounding box center [327, 161] width 6 height 6
radio input "true"
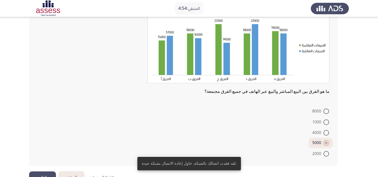
scroll to position [67, 0]
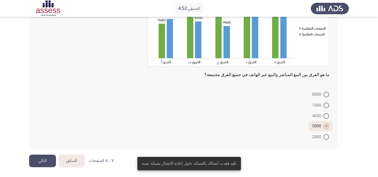
click at [50, 165] on button "التالي" at bounding box center [42, 161] width 27 height 13
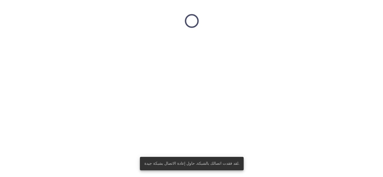
scroll to position [0, 0]
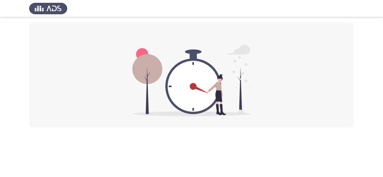
click at [254, 128] on html at bounding box center [191, 64] width 383 height 128
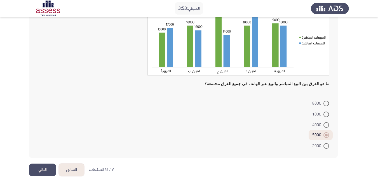
scroll to position [66, 0]
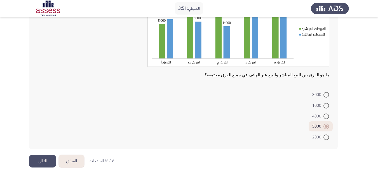
click at [38, 159] on button "التالي" at bounding box center [42, 161] width 27 height 13
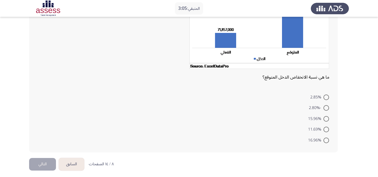
scroll to position [77, 0]
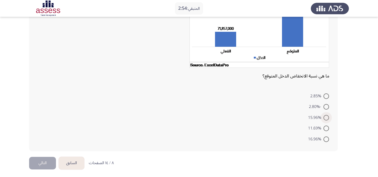
click at [325, 118] on span at bounding box center [327, 118] width 6 height 6
click at [325, 118] on input "15.96%" at bounding box center [327, 118] width 6 height 6
radio input "true"
click at [47, 166] on button "التالي" at bounding box center [42, 162] width 27 height 13
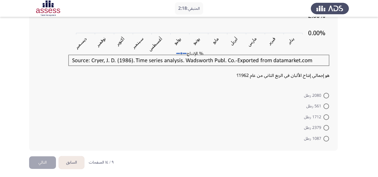
scroll to position [145, 0]
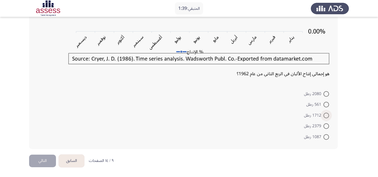
click at [327, 114] on span at bounding box center [327, 116] width 6 height 6
click at [327, 114] on input "1712 رطل" at bounding box center [327, 116] width 6 height 6
radio input "true"
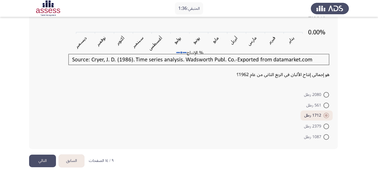
click at [35, 160] on button "التالي" at bounding box center [42, 161] width 27 height 13
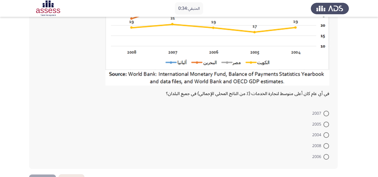
scroll to position [100, 0]
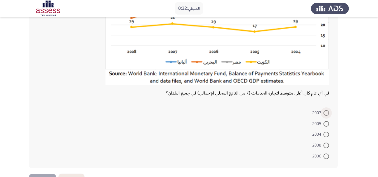
click at [326, 113] on span at bounding box center [327, 113] width 6 height 6
click at [326, 113] on input "2007" at bounding box center [327, 113] width 6 height 6
radio input "true"
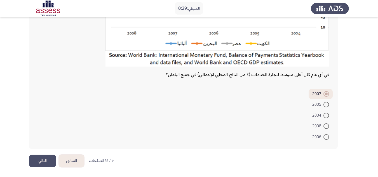
click at [48, 157] on button "التالي" at bounding box center [42, 161] width 27 height 13
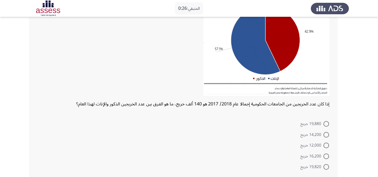
scroll to position [92, 0]
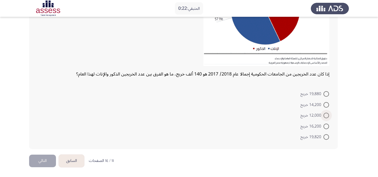
click at [328, 114] on span at bounding box center [327, 116] width 6 height 6
click at [328, 114] on input "12,000 خريج" at bounding box center [327, 116] width 6 height 6
radio input "true"
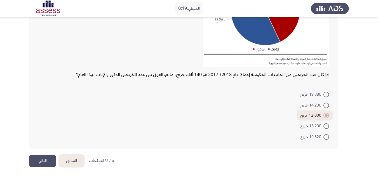
click at [50, 157] on button "التالي" at bounding box center [42, 161] width 27 height 13
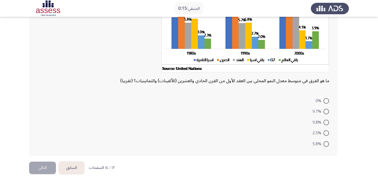
scroll to position [71, 0]
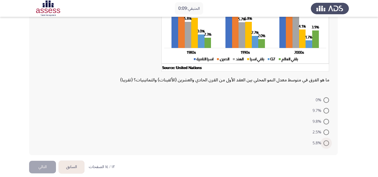
click at [327, 142] on span at bounding box center [327, 144] width 6 height 6
click at [327, 142] on input "5.8%" at bounding box center [327, 144] width 6 height 6
radio input "true"
click at [40, 167] on button "التالي" at bounding box center [42, 166] width 27 height 13
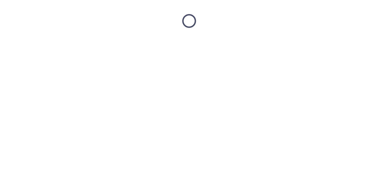
scroll to position [0, 0]
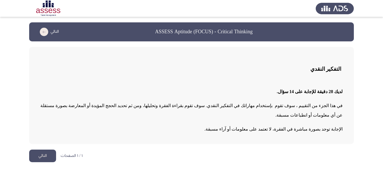
click at [42, 150] on button "التالي" at bounding box center [42, 156] width 27 height 13
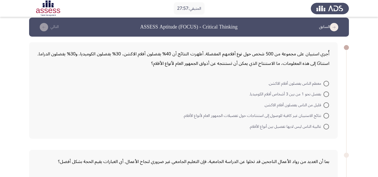
scroll to position [3, 0]
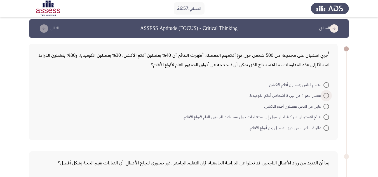
click at [327, 95] on span at bounding box center [327, 96] width 6 height 6
click at [327, 95] on input "يفضل نحو 1 من بين 3 أشخاص أفلام الكوميديا." at bounding box center [327, 96] width 6 height 6
radio input "true"
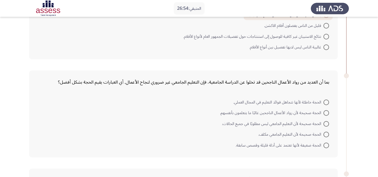
scroll to position [84, 0]
click at [325, 123] on span at bounding box center [327, 124] width 6 height 6
click at [325, 123] on input "الحجة صحيحة لأن التعليم الجامعي ليس مطلوبًا في جميع الحالات." at bounding box center [327, 124] width 6 height 6
radio input "true"
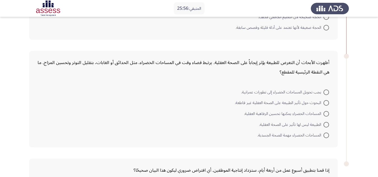
scroll to position [201, 0]
click at [324, 101] on span at bounding box center [327, 103] width 6 height 6
click at [324, 101] on input "البحوث حول تأثير الطبيعة على الصحة العقلية غير قاطعة." at bounding box center [327, 103] width 6 height 6
radio input "true"
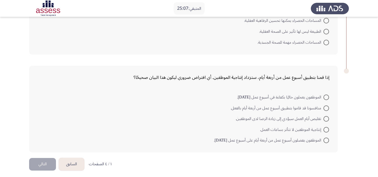
scroll to position [296, 0]
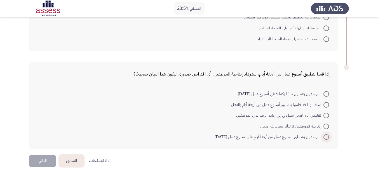
click at [327, 136] on span at bounding box center [327, 137] width 6 height 6
click at [327, 136] on input "الموظفون يفضلون أسبوع عمل من أربعة أيام على أسبوع عمل من خمسة أيام." at bounding box center [327, 137] width 6 height 6
radio input "true"
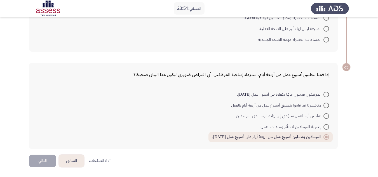
scroll to position [296, 0]
click at [38, 162] on button "التالي" at bounding box center [42, 161] width 27 height 13
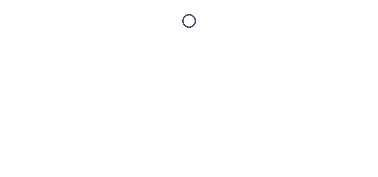
scroll to position [0, 0]
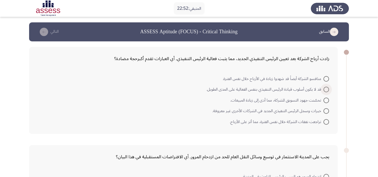
click at [327, 89] on span at bounding box center [327, 90] width 6 height 6
click at [327, 89] on input "قد لا يكون أسلوب قيادة الرئيس التنفيذي بنفس الفعالية على المدى الطويل." at bounding box center [327, 90] width 6 height 6
radio input "true"
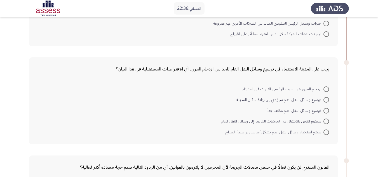
scroll to position [88, 0]
click at [327, 97] on span at bounding box center [327, 99] width 6 height 6
click at [327, 97] on input "توسيع وسائل النقل العام سيؤدي إلى زيادة سكان المدينة." at bounding box center [327, 99] width 6 height 6
radio input "true"
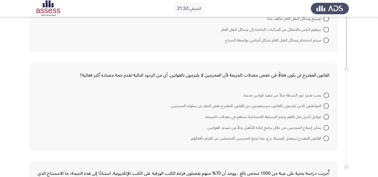
scroll to position [179, 0]
click at [327, 117] on span at bounding box center [327, 117] width 6 height 6
click at [327, 117] on input "عوامل أخرى مثل الفقر وعدم المساواة الاجتماعية تساهم في معدلات الجريمة." at bounding box center [327, 117] width 6 height 6
radio input "true"
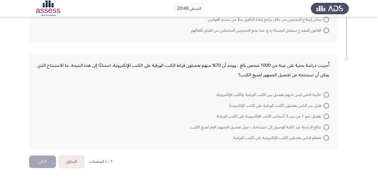
scroll to position [286, 0]
click at [328, 114] on span at bounding box center [327, 116] width 6 height 6
click at [328, 114] on input "يفضل نحو 1 من بين 3 أشخاص الكتب الإلكترونية على الكتب الورقية." at bounding box center [327, 116] width 6 height 6
radio input "true"
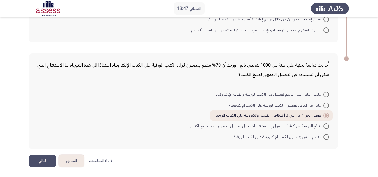
click at [42, 158] on button "التالي" at bounding box center [42, 161] width 27 height 13
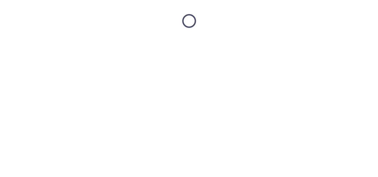
scroll to position [0, 0]
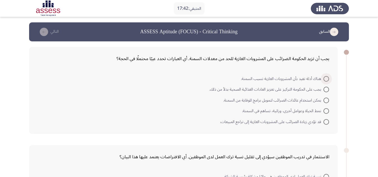
click at [327, 76] on span at bounding box center [327, 79] width 6 height 6
click at [327, 76] on input "هناك أدلة تفيد بأن المشروبات الغازية تسبب السمنة." at bounding box center [327, 79] width 6 height 6
radio input "true"
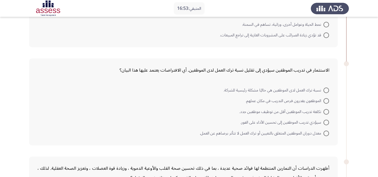
scroll to position [87, 0]
click at [325, 100] on span at bounding box center [327, 101] width 6 height 6
click at [325, 100] on input "الموظفون يقدرون فرص التدريب في مكان عملهم." at bounding box center [327, 101] width 6 height 6
radio input "true"
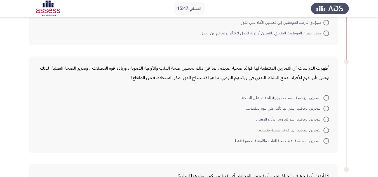
scroll to position [186, 0]
click at [329, 128] on span at bounding box center [327, 130] width 6 height 6
click at [329, 128] on input "التمارين الرياضية لها فوائد صحية متعددة." at bounding box center [327, 130] width 6 height 6
radio input "true"
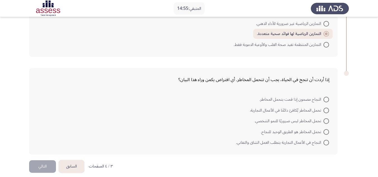
scroll to position [287, 0]
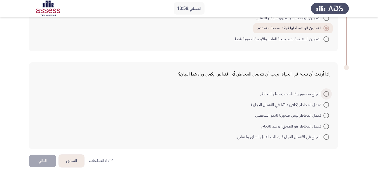
click at [327, 91] on label "النجاح مضمون إذا قمت بتحمل المخاطر." at bounding box center [295, 94] width 70 height 7
click at [327, 91] on input "النجاح مضمون إذا قمت بتحمل المخاطر." at bounding box center [327, 94] width 6 height 6
radio input "true"
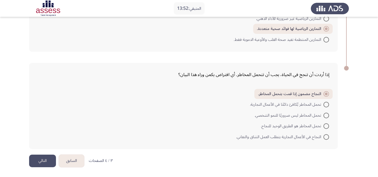
click at [40, 162] on button "التالي" at bounding box center [42, 161] width 27 height 13
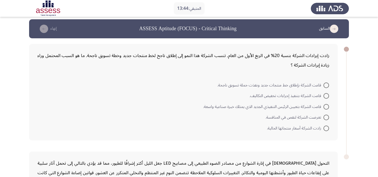
scroll to position [0, 0]
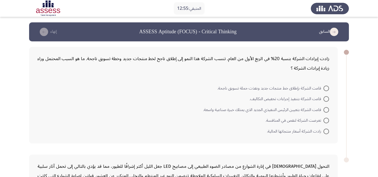
click at [327, 89] on span at bounding box center [327, 89] width 6 height 6
click at [327, 89] on input "قامت الشركة بإطلاق خط منتجات جديد ونفذت حملة تسويق ناجحة." at bounding box center [327, 89] width 6 height 6
radio input "true"
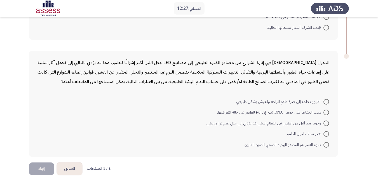
scroll to position [103, 0]
click at [323, 122] on span "وجود عدد أقل من الطيور في النظام البيئي قد يؤدي إلى خلق عدم توازن بيئي." at bounding box center [265, 123] width 118 height 7
click at [324, 122] on input "وجود عدد أقل من الطيور في النظام البيئي قد يؤدي إلى خلق عدم توازن بيئي." at bounding box center [327, 123] width 6 height 6
radio input "true"
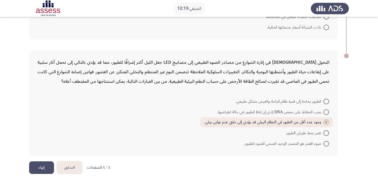
click at [43, 169] on button "إنهاء" at bounding box center [41, 168] width 25 height 13
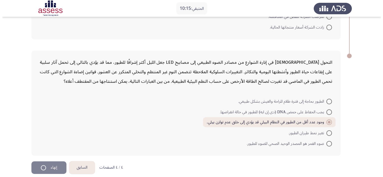
scroll to position [0, 0]
